Goal: Task Accomplishment & Management: Manage account settings

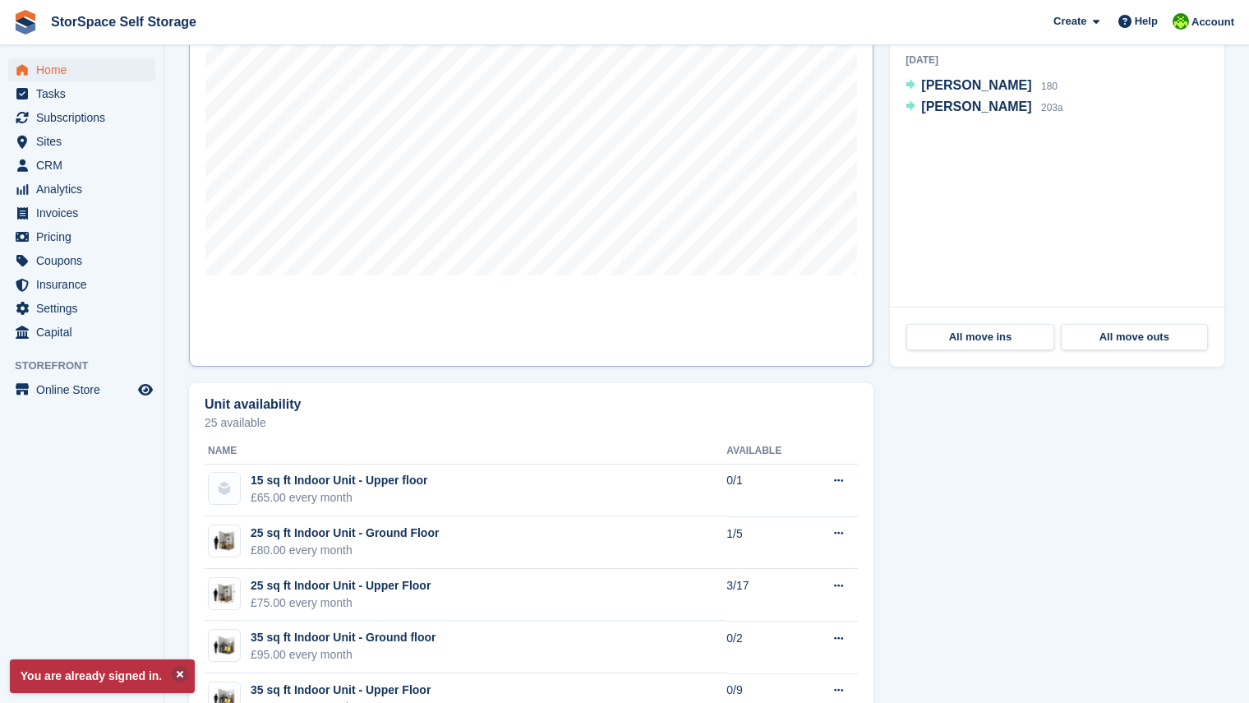
scroll to position [584, 0]
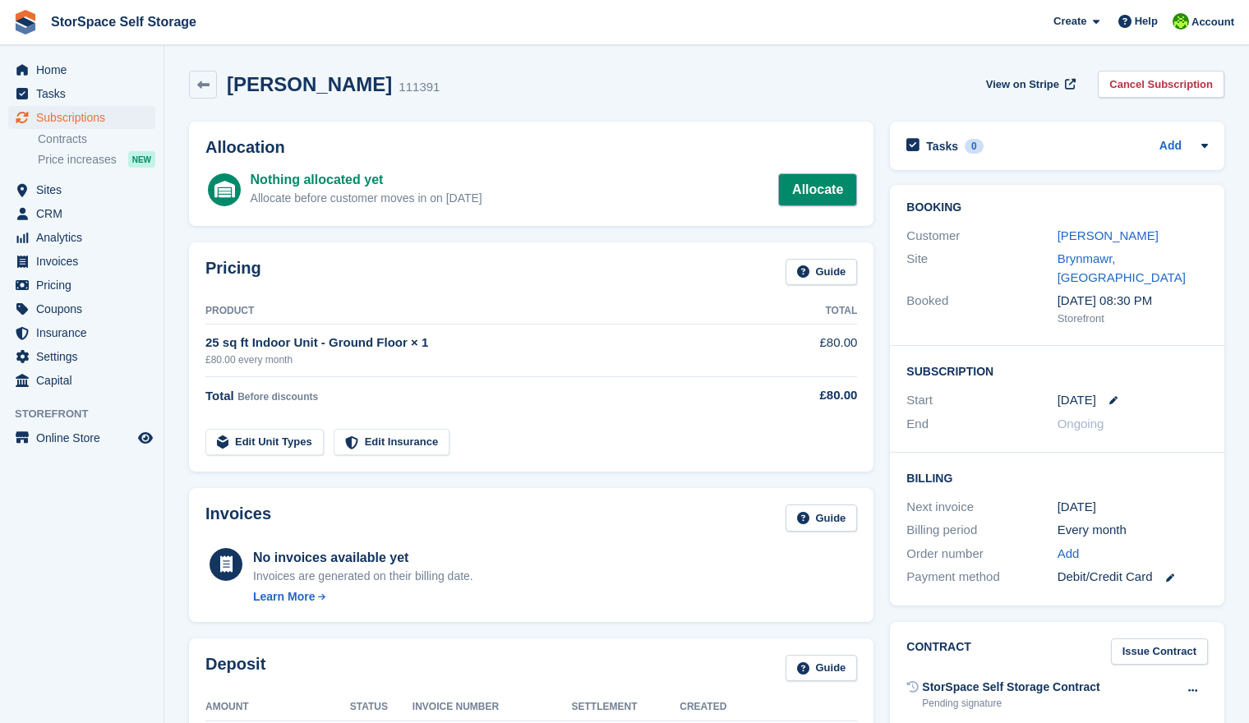
click at [802, 193] on link "Allocate" at bounding box center [817, 189] width 79 height 33
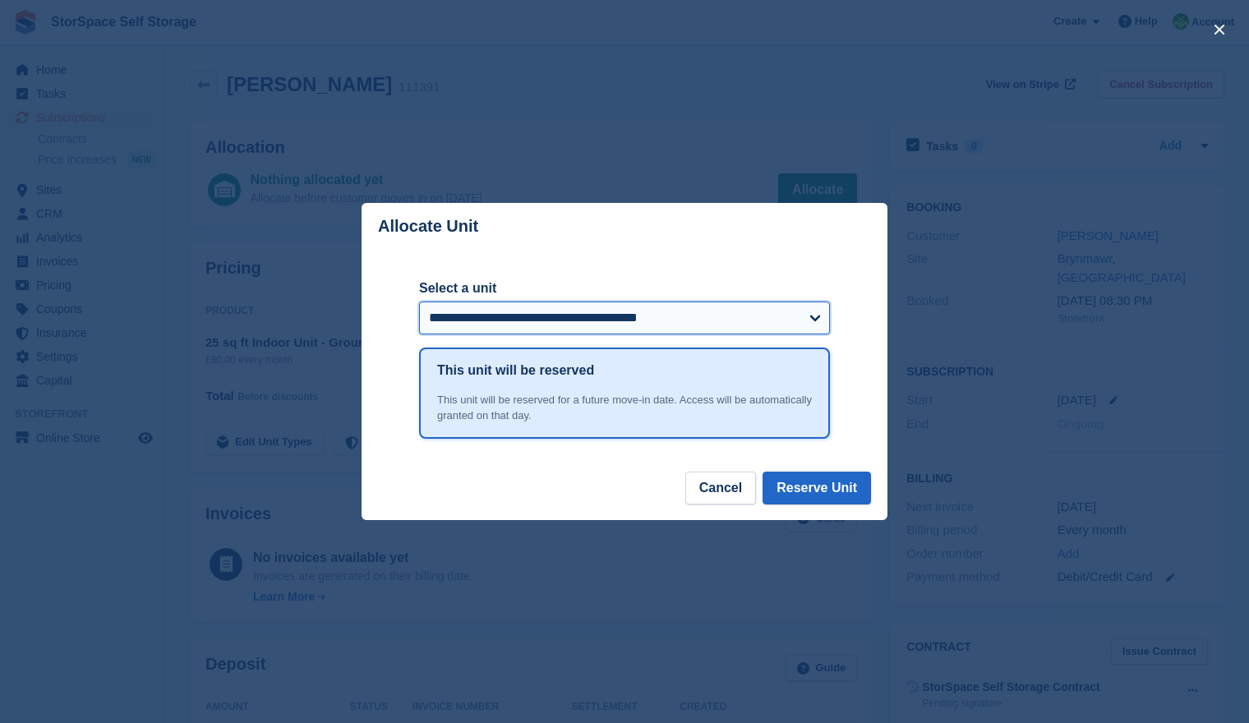
select select "*****"
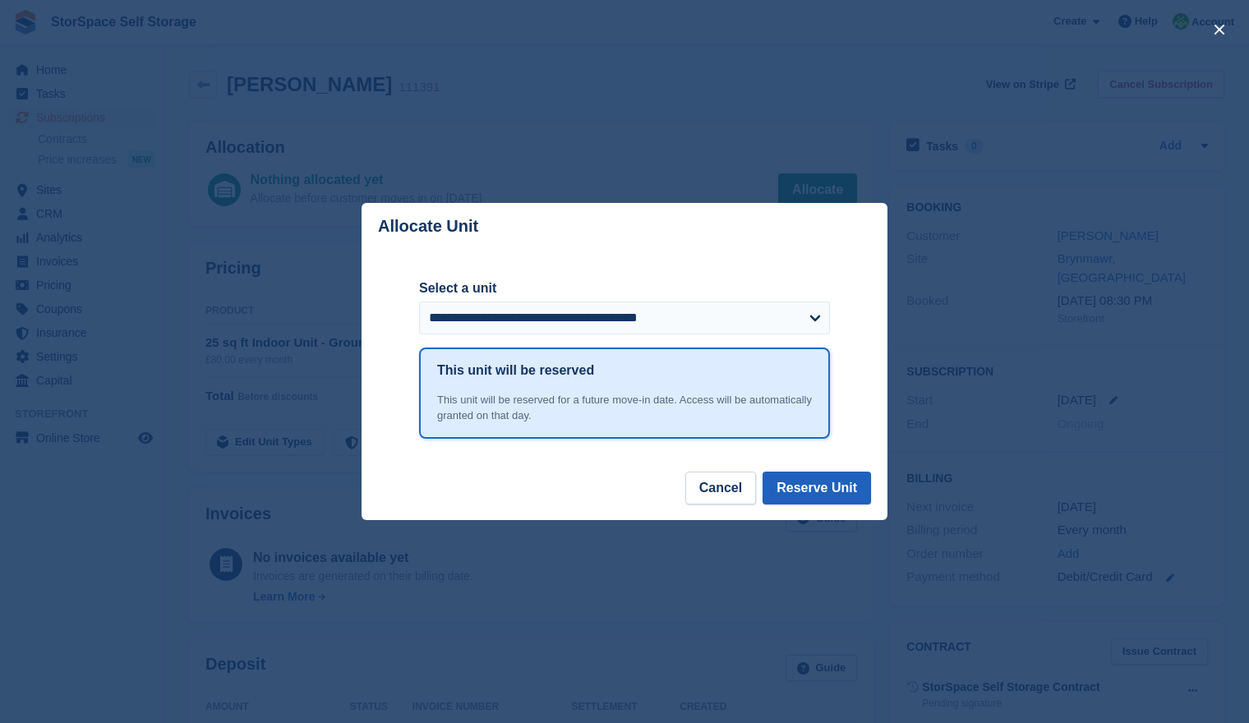
click at [787, 490] on button "Reserve Unit" at bounding box center [817, 488] width 108 height 33
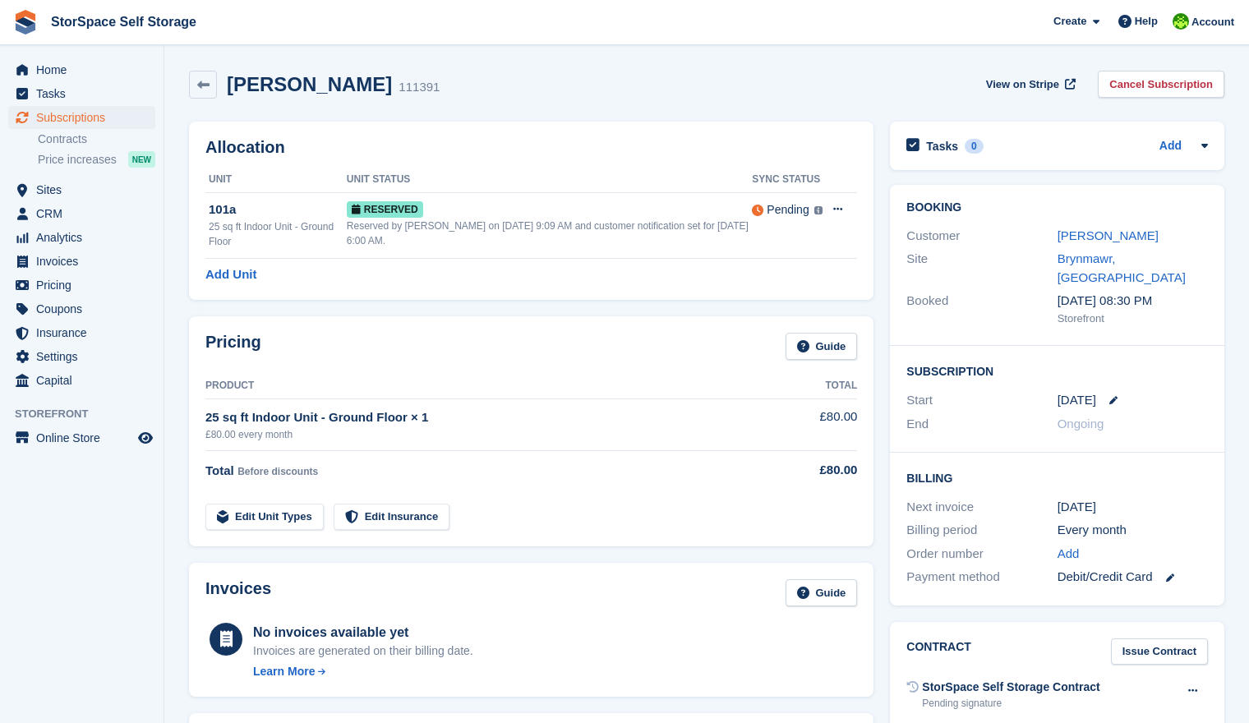
scroll to position [3, 0]
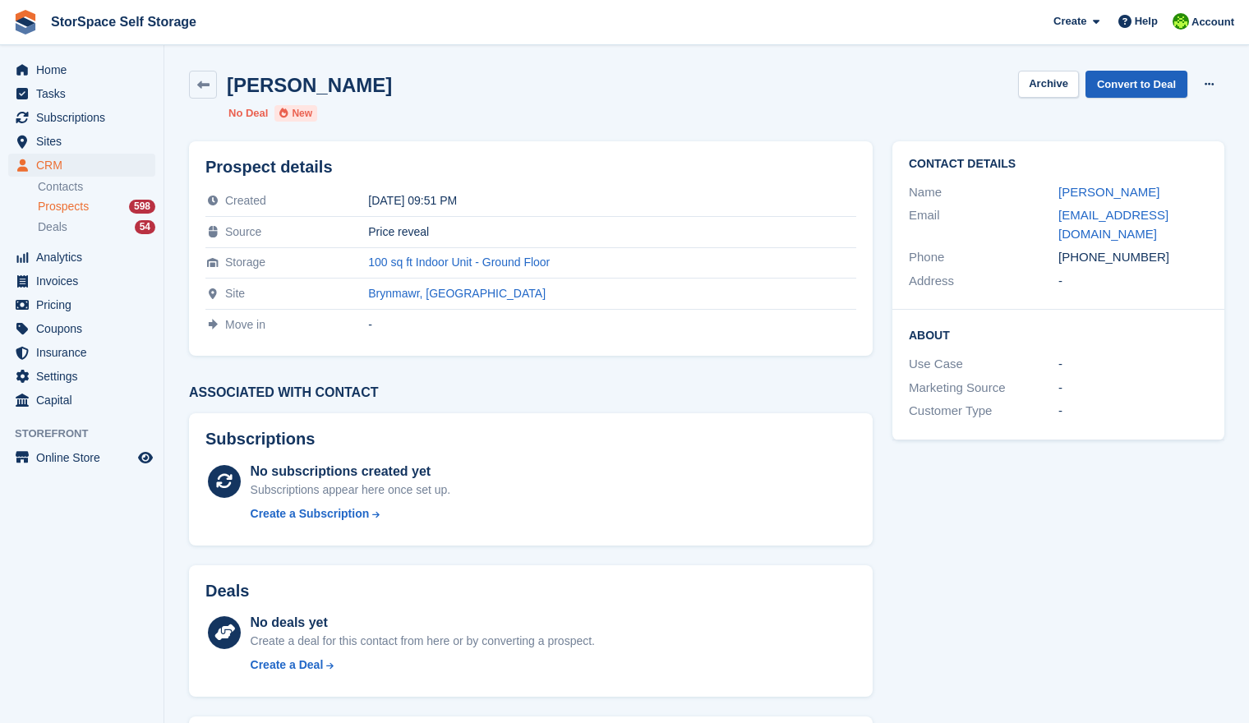
click at [1152, 88] on link "Convert to Deal" at bounding box center [1137, 84] width 102 height 27
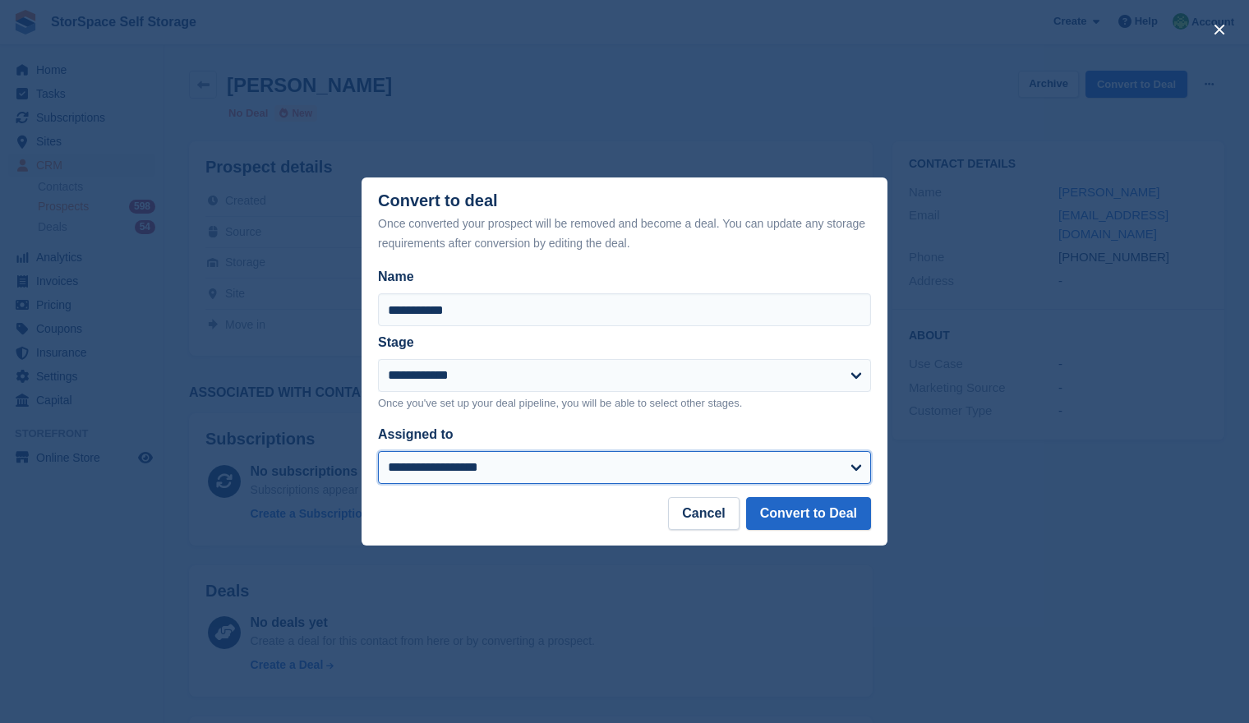
select select "***"
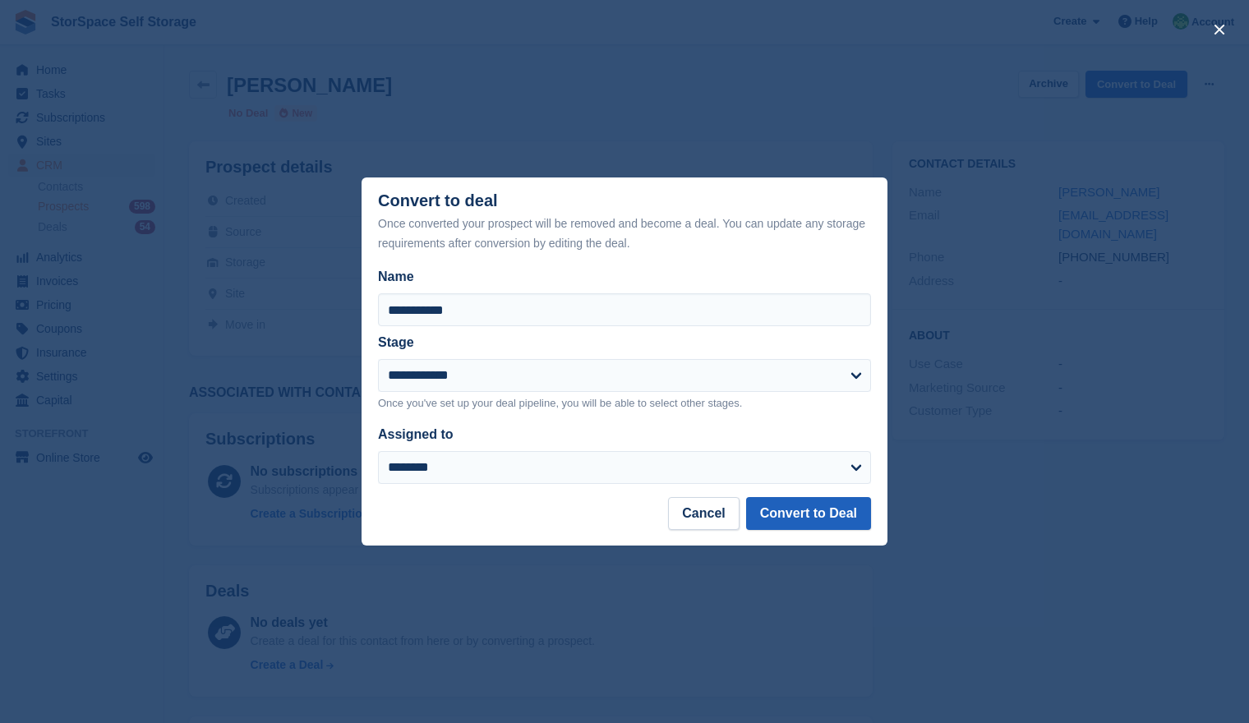
click at [785, 507] on button "Convert to Deal" at bounding box center [808, 513] width 125 height 33
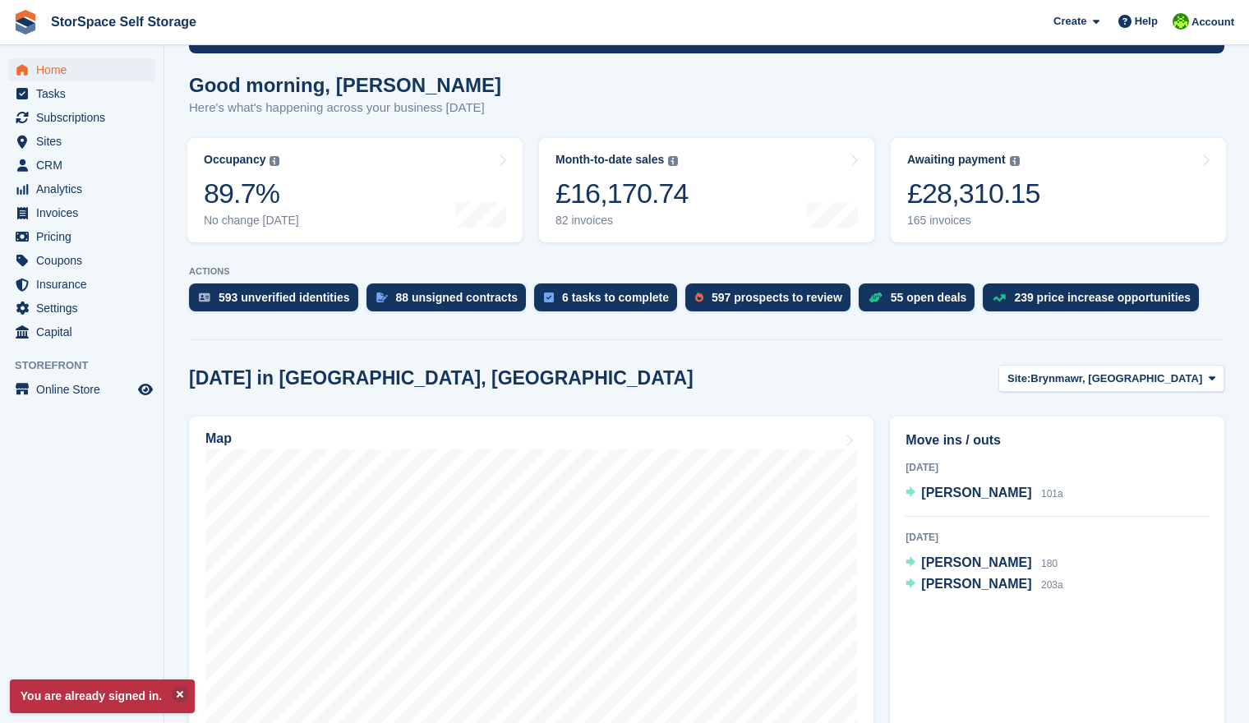
scroll to position [224, 0]
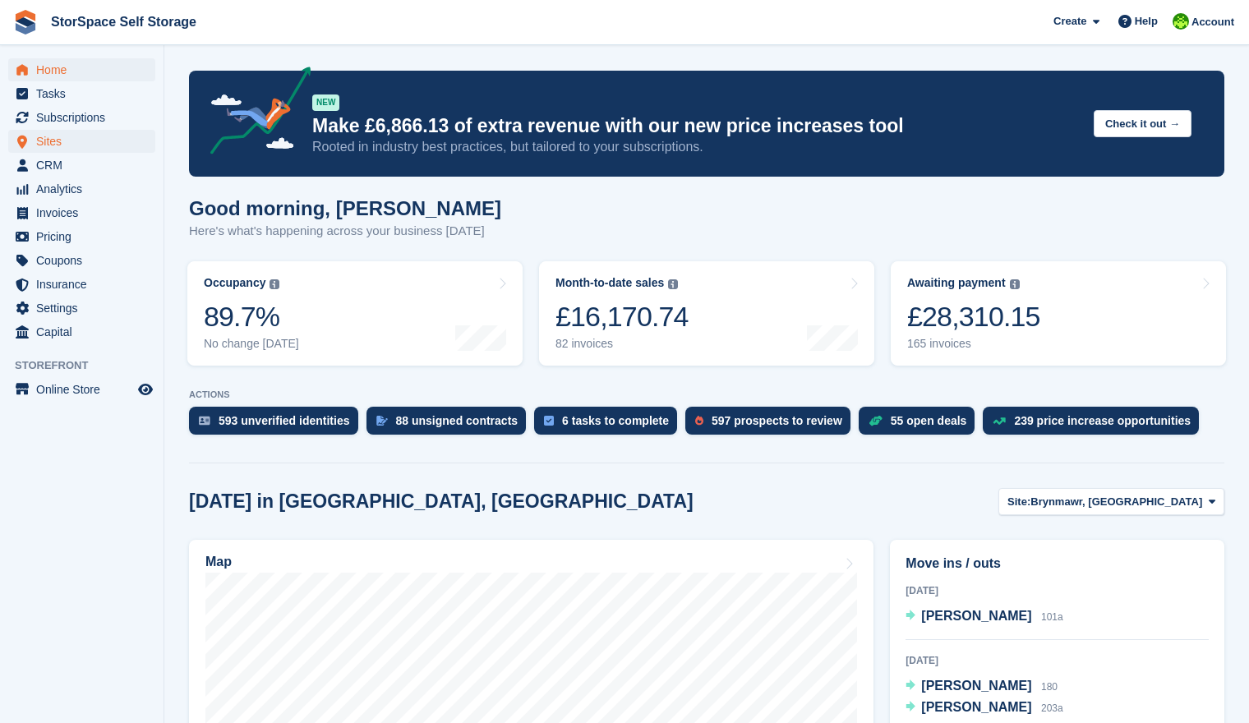
click at [46, 141] on span "Sites" at bounding box center [85, 141] width 99 height 23
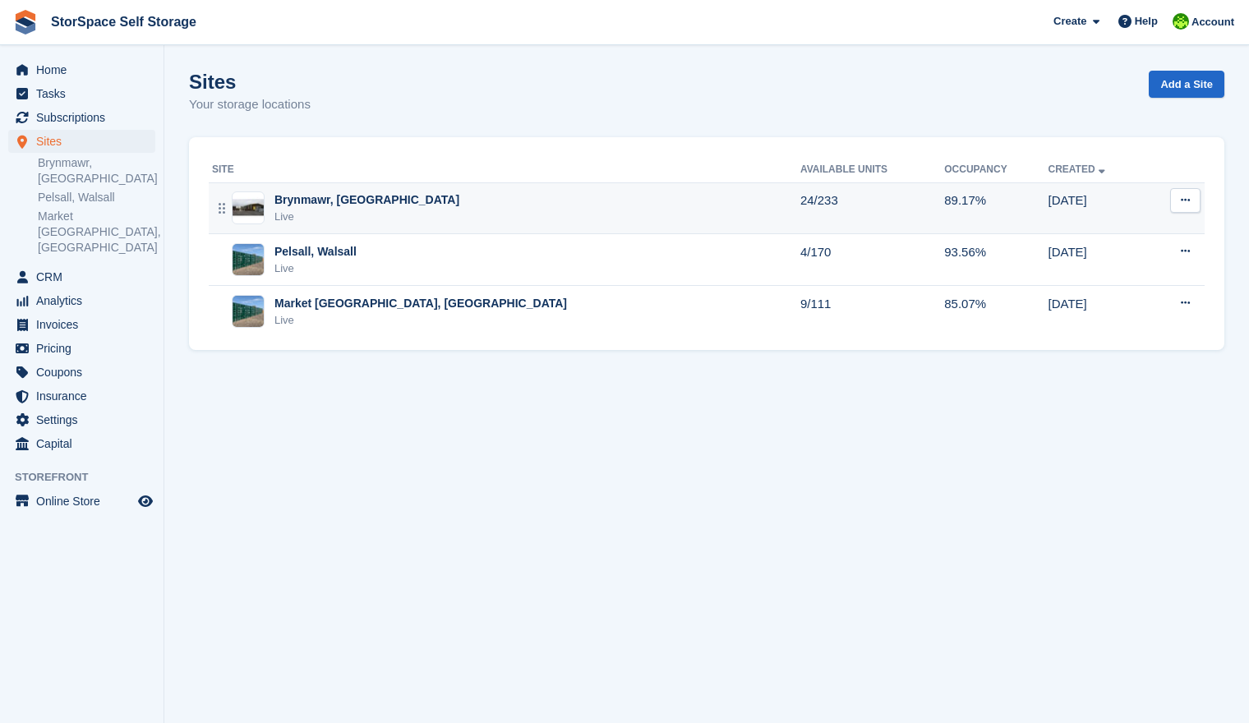
click at [335, 201] on div "Brynmawr, [GEOGRAPHIC_DATA]" at bounding box center [367, 199] width 185 height 17
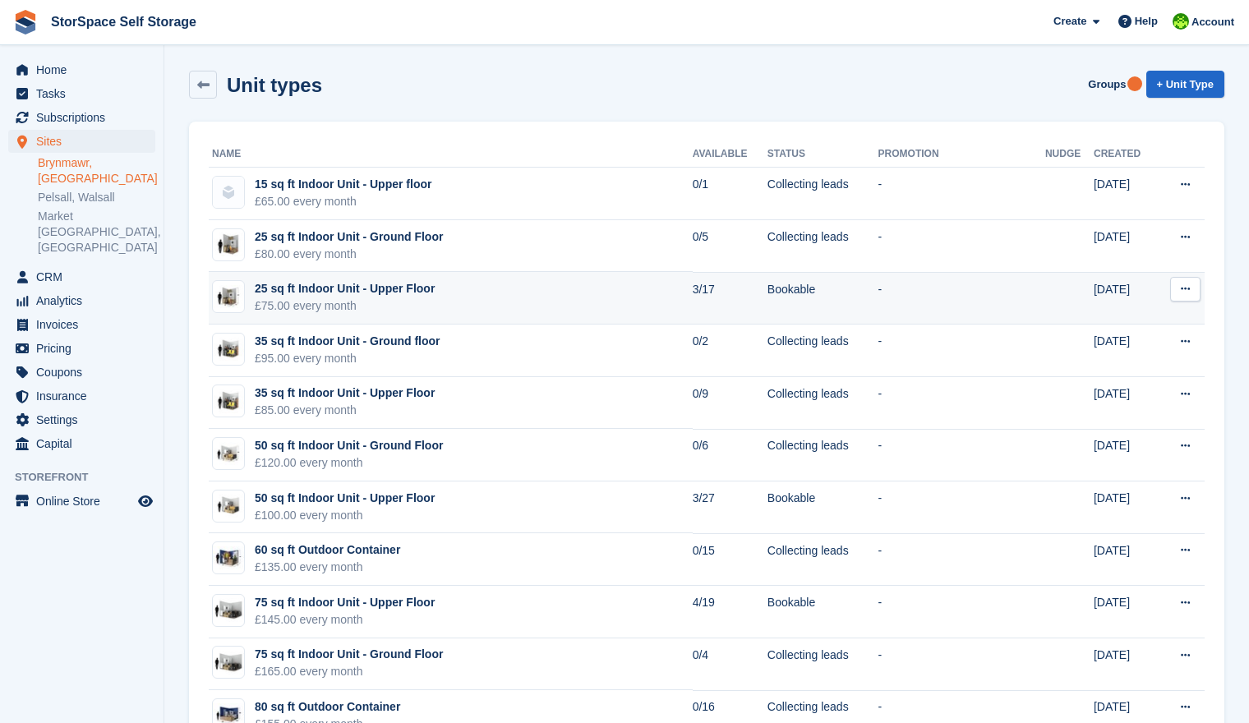
click at [584, 308] on td "25 sq ft Indoor Unit - Upper Floor £75.00 every month" at bounding box center [451, 298] width 484 height 53
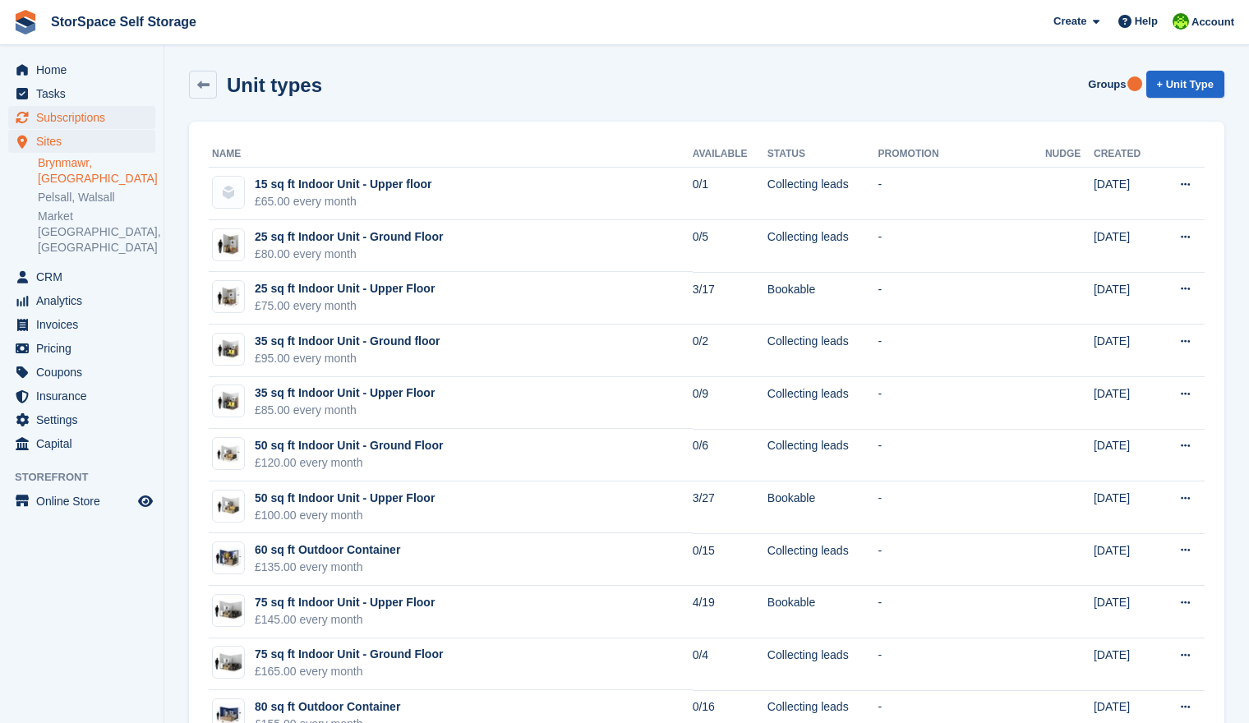
click at [132, 111] on span "Subscriptions" at bounding box center [85, 117] width 99 height 23
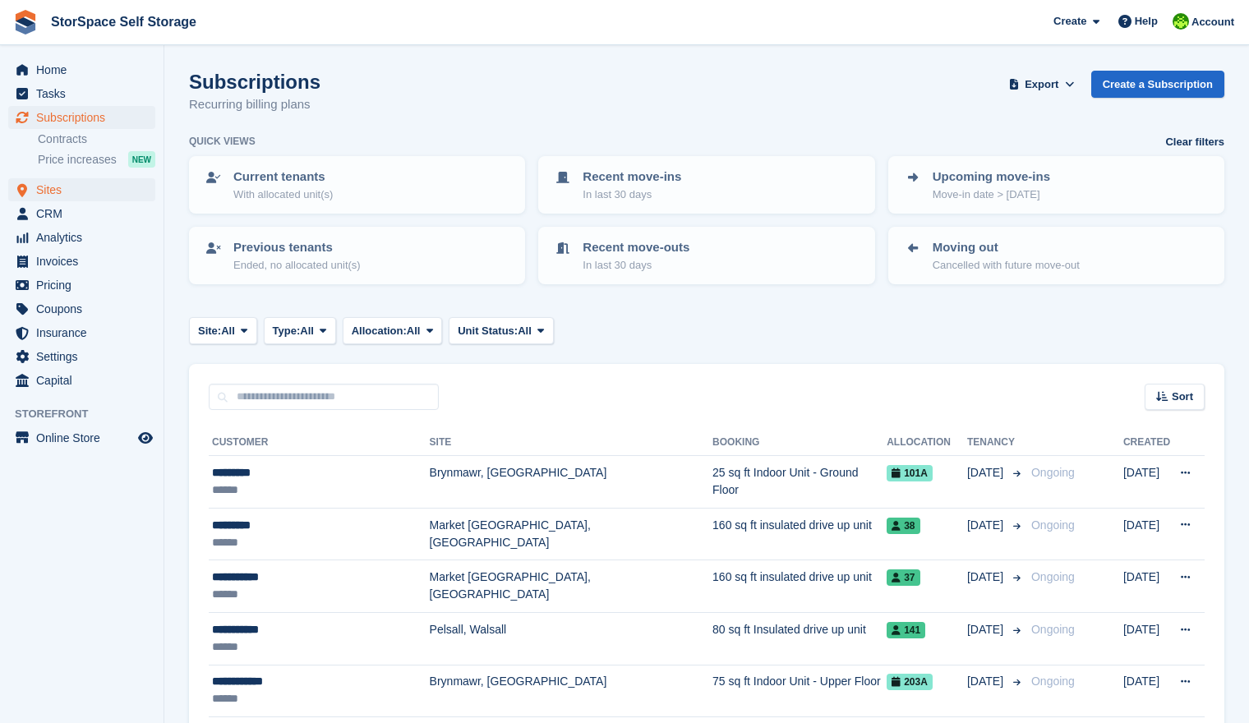
click at [105, 191] on span "Sites" at bounding box center [85, 189] width 99 height 23
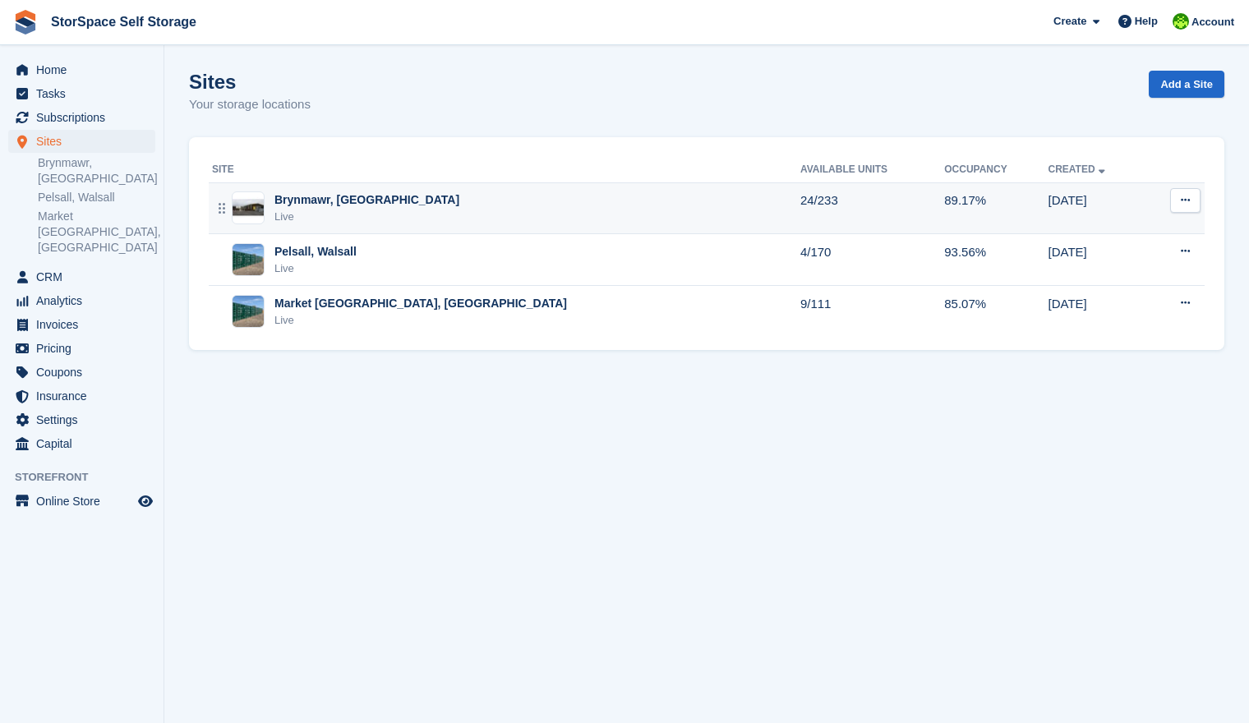
click at [505, 194] on div "Brynmawr, South Wales Live" at bounding box center [506, 208] width 588 height 34
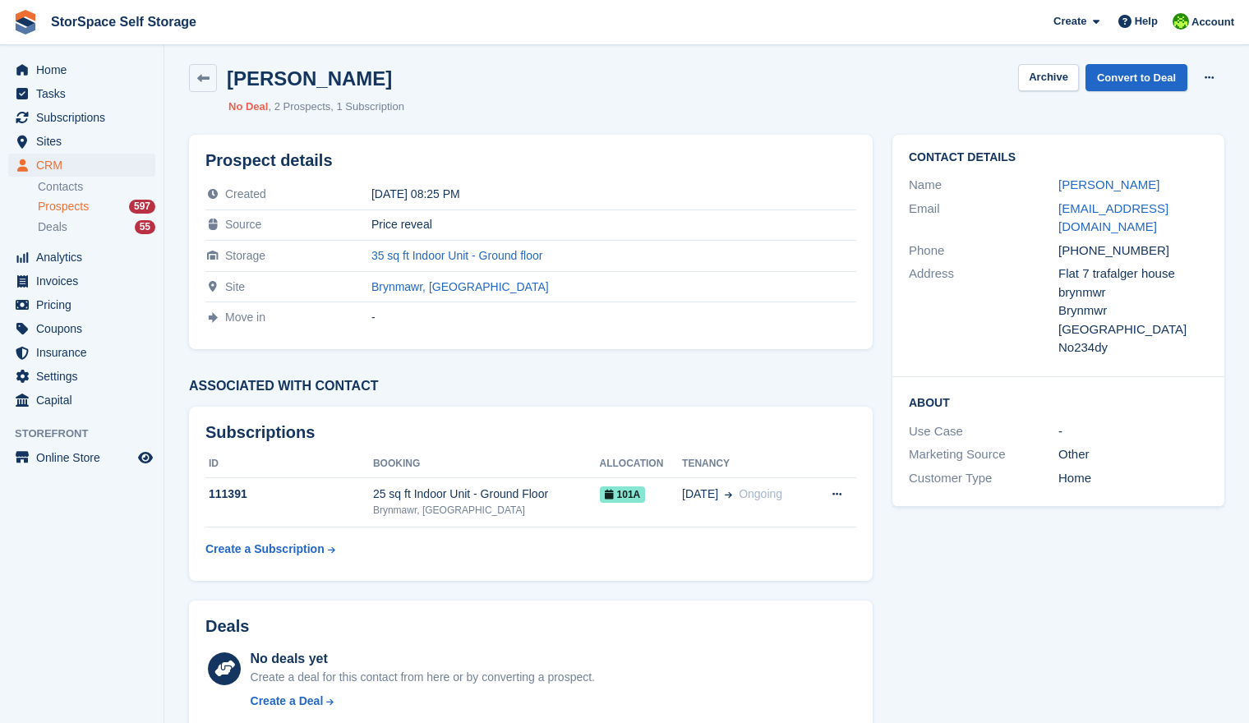
scroll to position [10, 0]
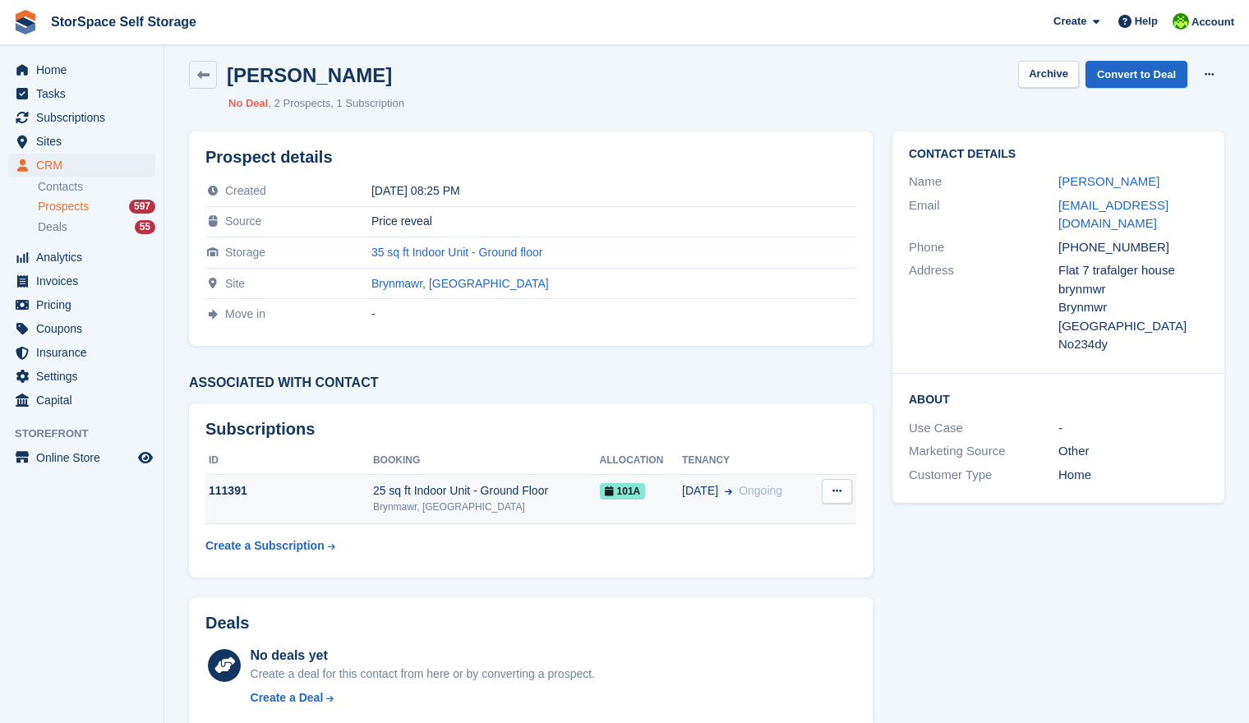
click at [619, 489] on span "101a" at bounding box center [623, 491] width 46 height 16
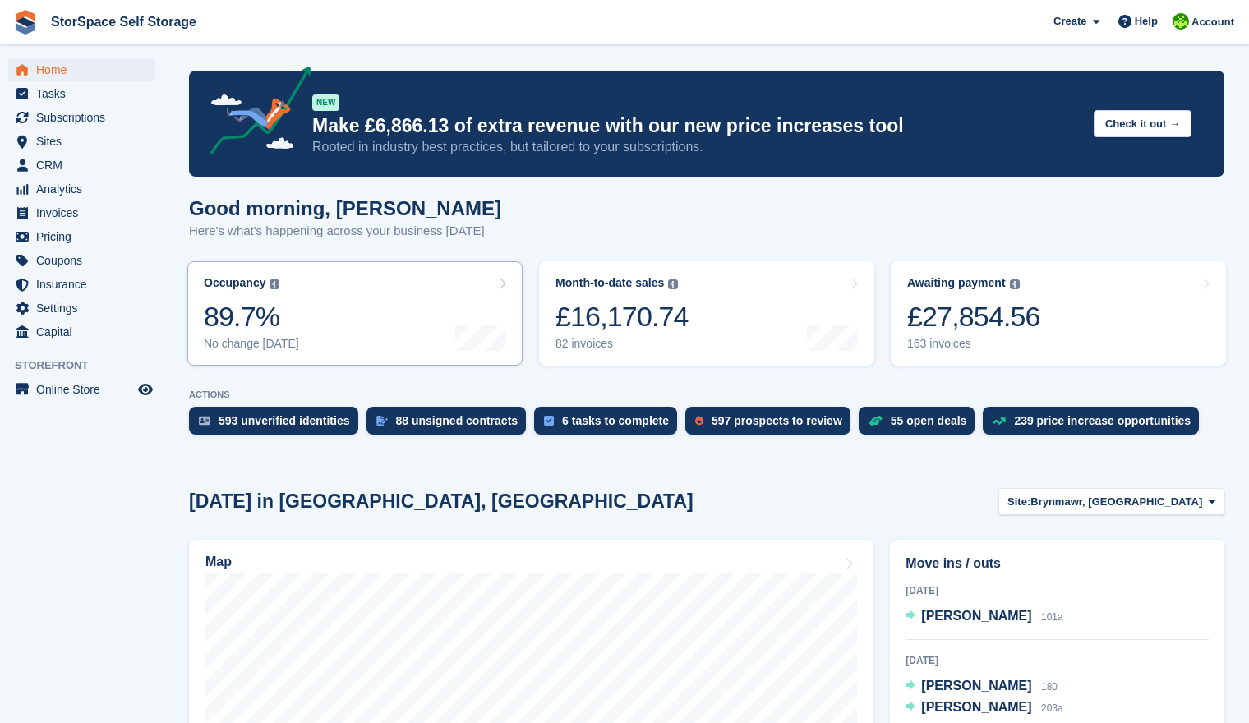
scroll to position [358, 0]
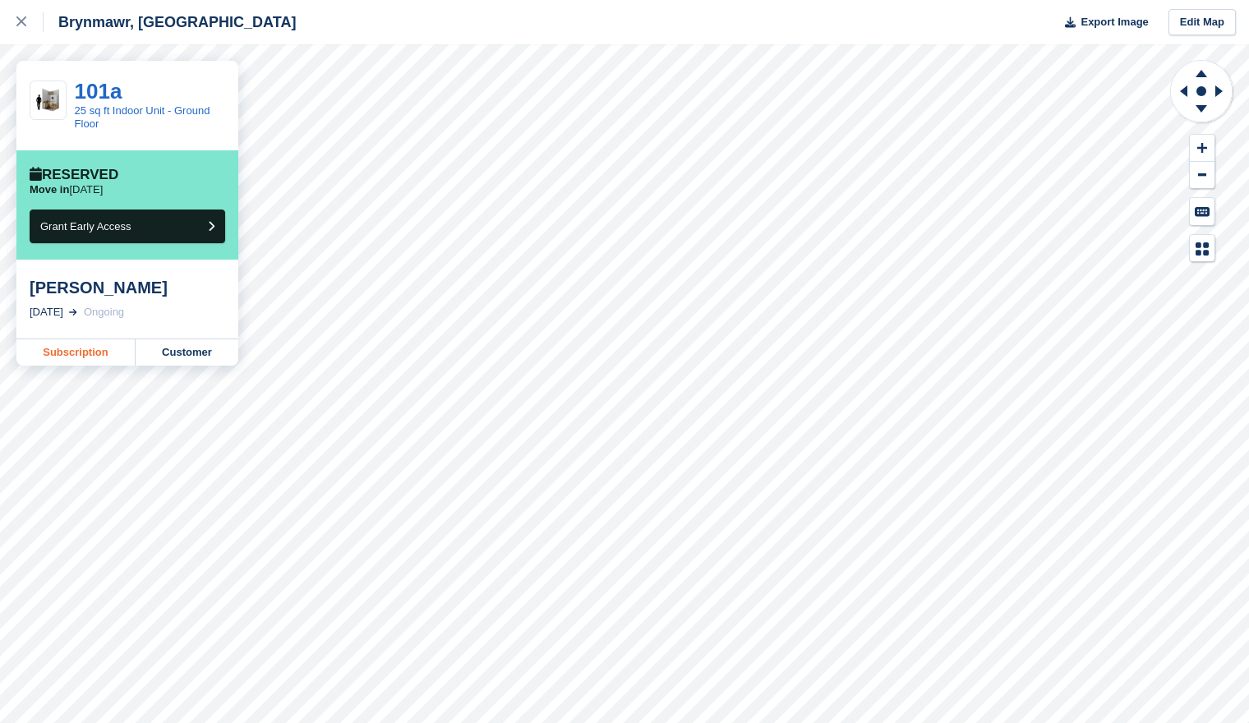
click at [78, 348] on link "Subscription" at bounding box center [75, 352] width 119 height 26
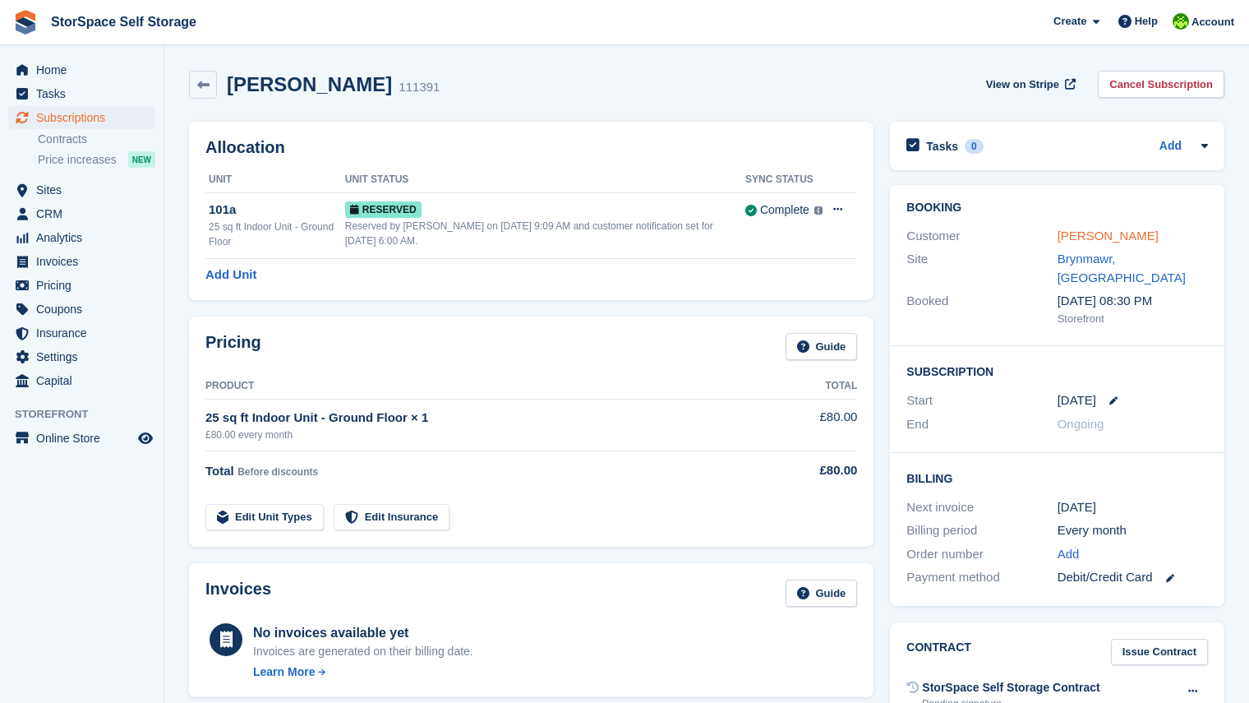
click at [1062, 239] on link "[PERSON_NAME]" at bounding box center [1108, 235] width 101 height 14
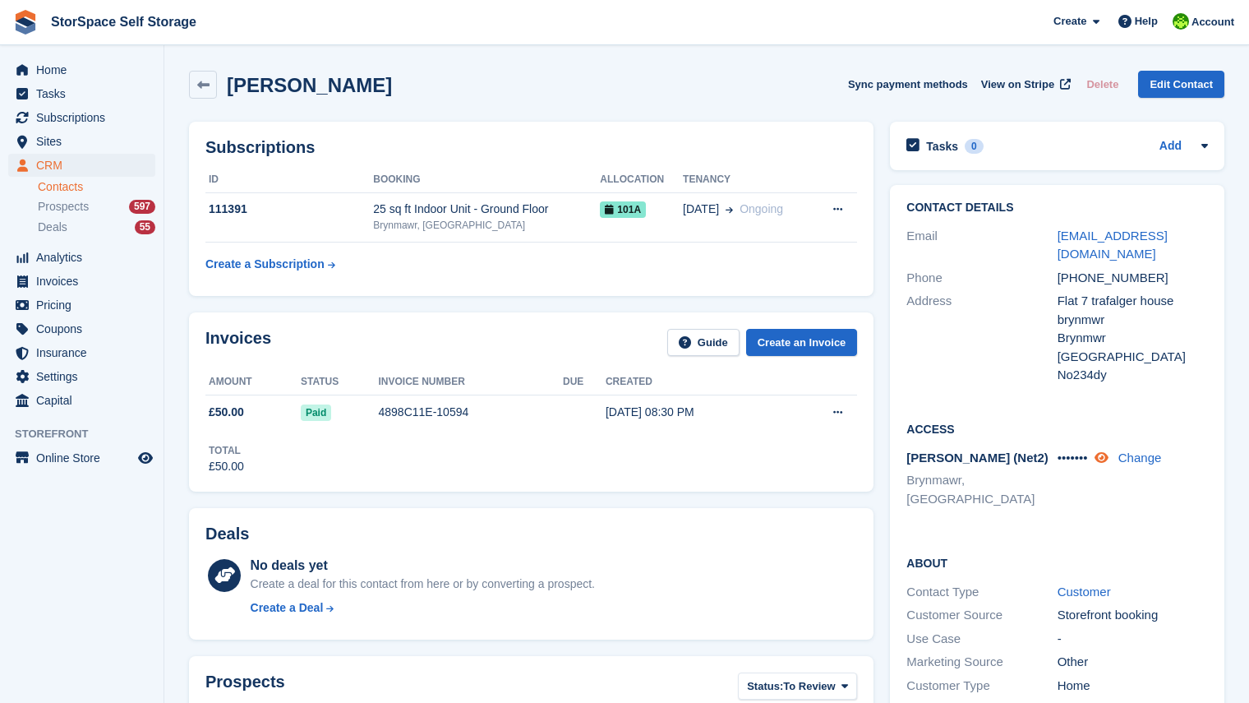
click at [1109, 451] on icon at bounding box center [1102, 457] width 14 height 12
